Goal: Transaction & Acquisition: Purchase product/service

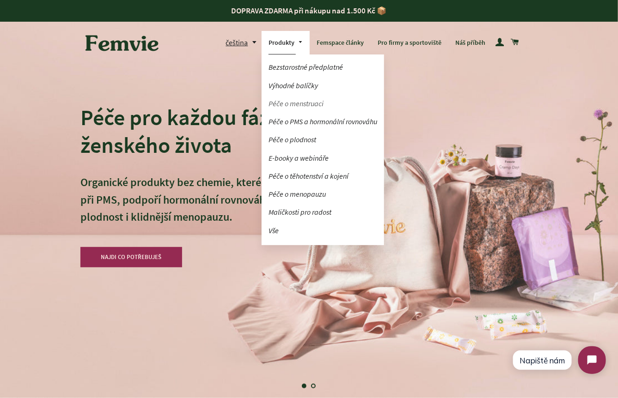
click at [292, 106] on link "Péče o menstruaci" at bounding box center [322, 104] width 122 height 16
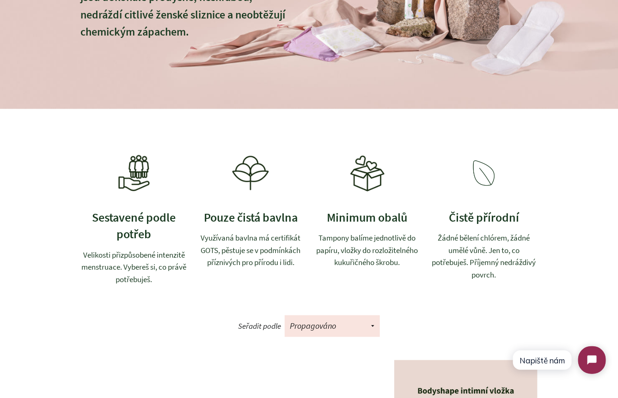
click at [374, 175] on img at bounding box center [367, 173] width 37 height 37
click at [141, 167] on img at bounding box center [133, 173] width 37 height 37
drag, startPoint x: 204, startPoint y: 217, endPoint x: 294, endPoint y: 218, distance: 89.6
click at [294, 218] on h3 "Pouze čistá bavlna" at bounding box center [251, 217] width 108 height 17
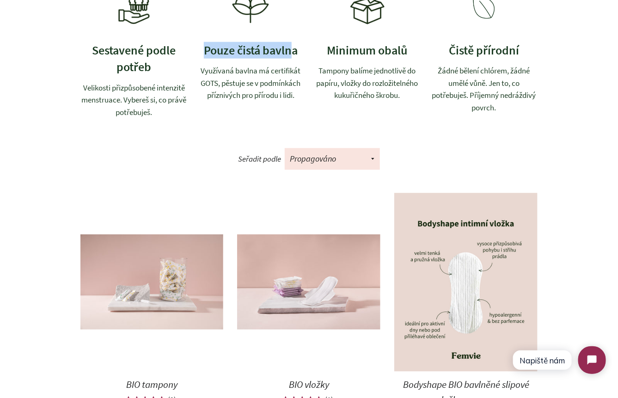
scroll to position [343, 0]
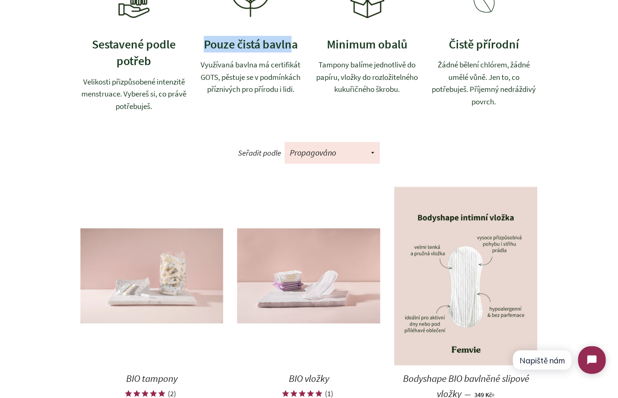
click at [198, 268] on img at bounding box center [151, 277] width 143 height 96
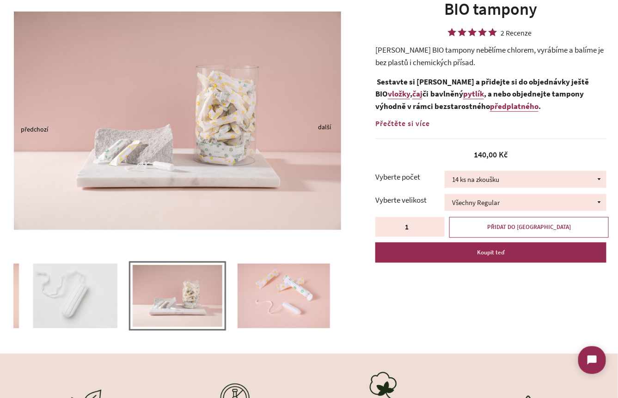
scroll to position [106, 0]
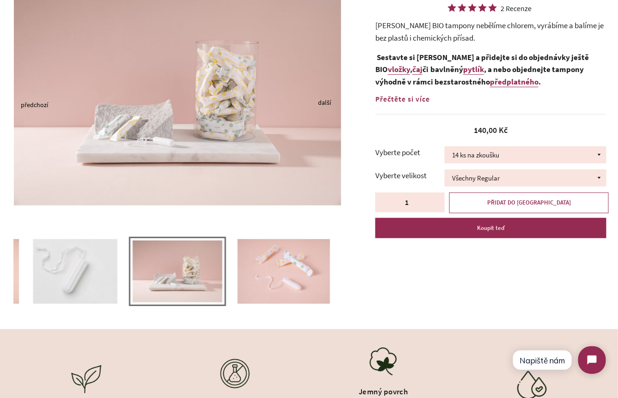
click at [322, 103] on button "Next" at bounding box center [320, 104] width 5 height 2
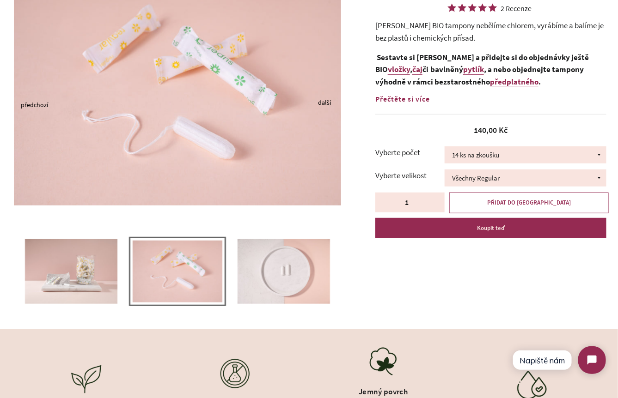
click at [322, 103] on button "Next" at bounding box center [320, 104] width 5 height 2
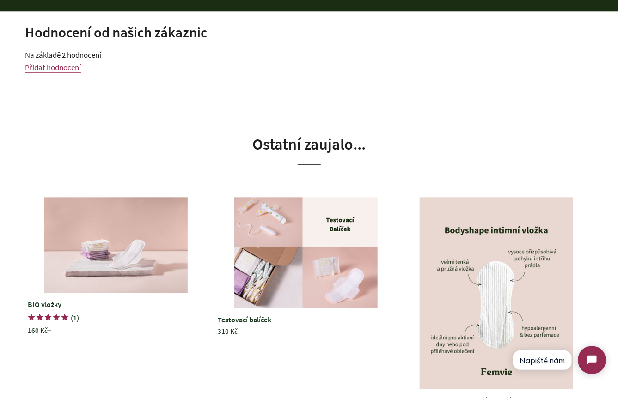
scroll to position [2109, 0]
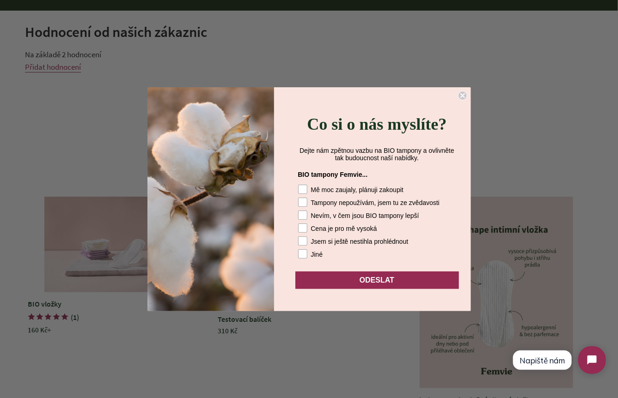
click at [459, 91] on circle "Close dialog" at bounding box center [462, 95] width 9 height 9
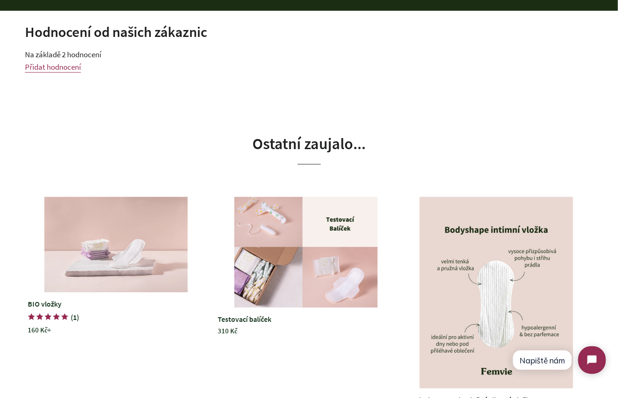
click at [148, 249] on img at bounding box center [115, 245] width 143 height 96
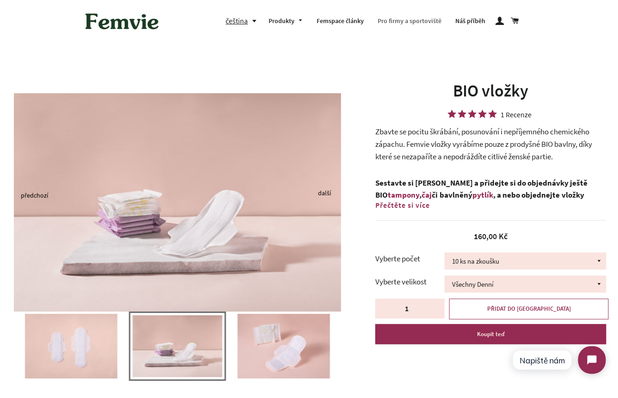
click at [420, 22] on link "Pro firmy a sportoviště" at bounding box center [409, 21] width 78 height 24
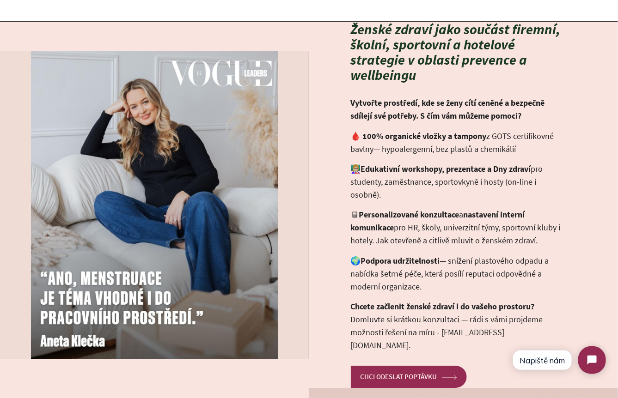
scroll to position [872, 0]
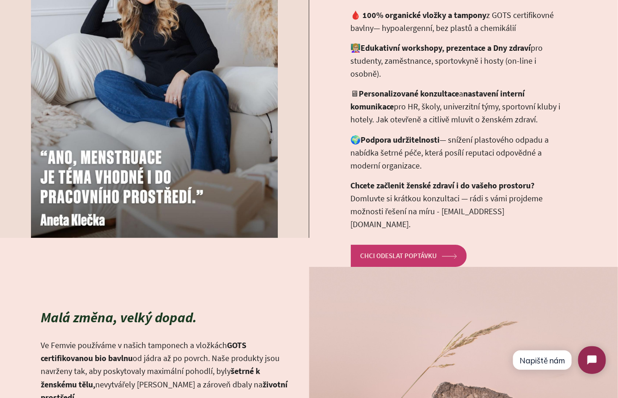
click at [396, 248] on link "CHCI ODESLAT POPTÁVKU arrow Created with Sketch." at bounding box center [409, 256] width 116 height 22
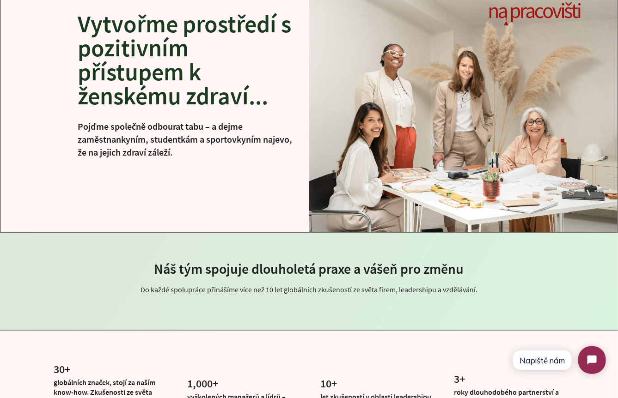
scroll to position [91, 0]
